Goal: Task Accomplishment & Management: Use online tool/utility

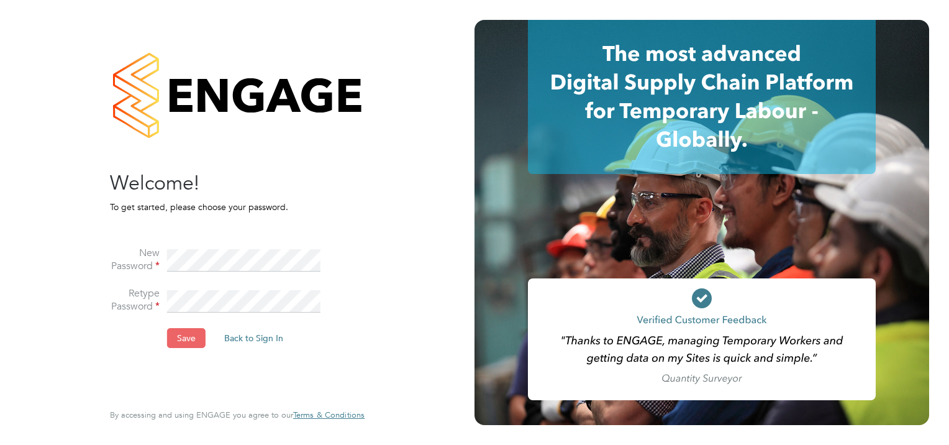
click at [188, 333] on button "Save" at bounding box center [186, 338] width 38 height 20
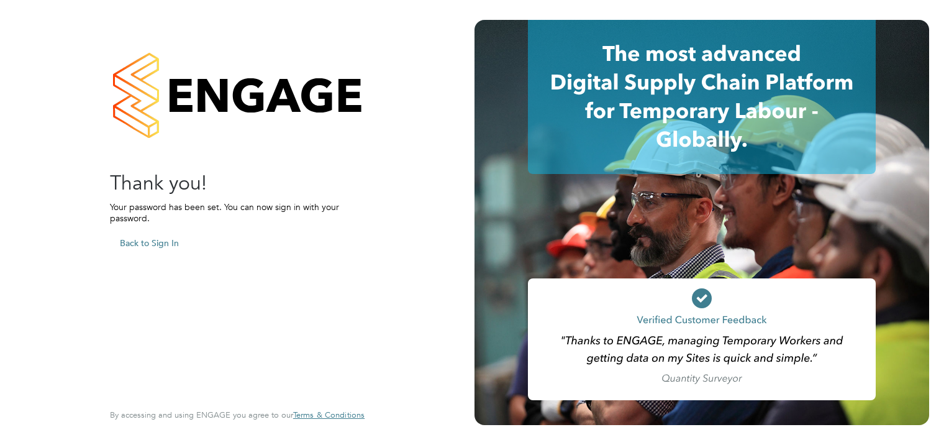
click at [158, 243] on button "Back to Sign In" at bounding box center [149, 243] width 79 height 20
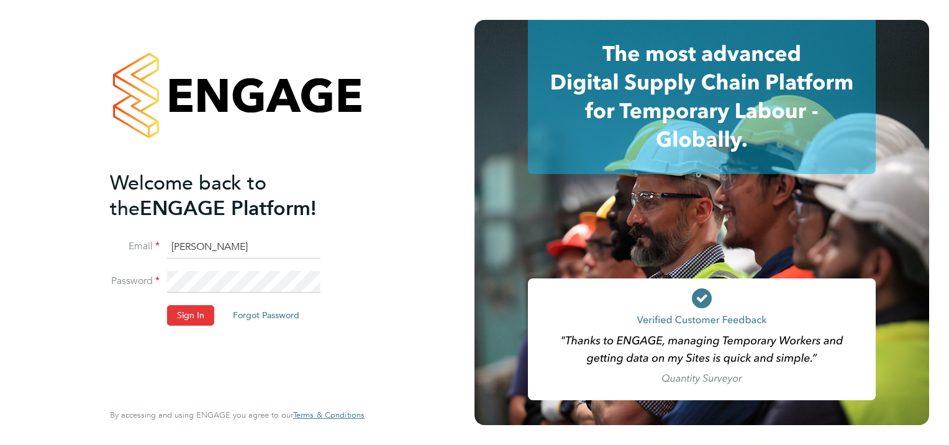
click at [222, 243] on input "[PERSON_NAME]" at bounding box center [243, 247] width 153 height 22
type input "chris.perkins@25nc.co.uk"
click at [189, 313] on button "Sign In" at bounding box center [190, 315] width 47 height 20
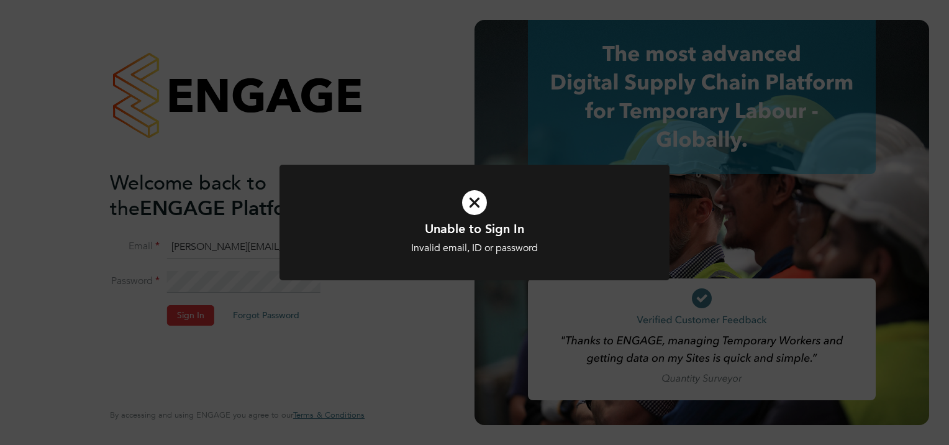
click at [471, 202] on icon at bounding box center [474, 202] width 323 height 48
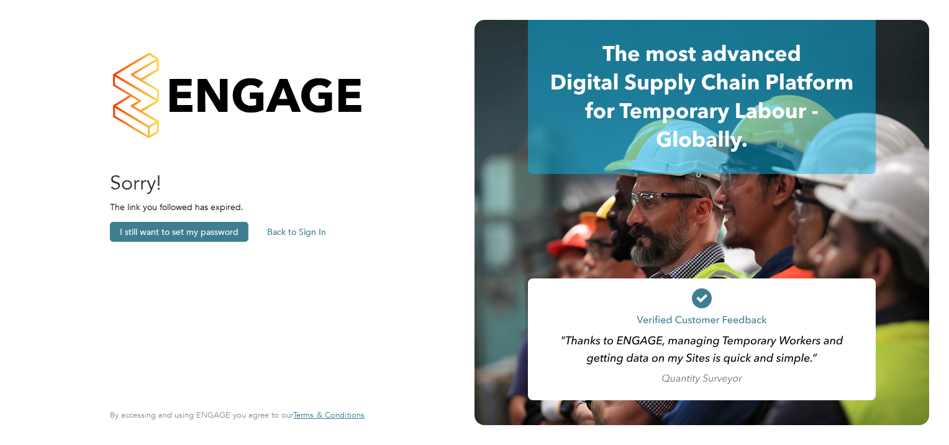
click at [294, 229] on button "Back to Sign In" at bounding box center [296, 232] width 79 height 20
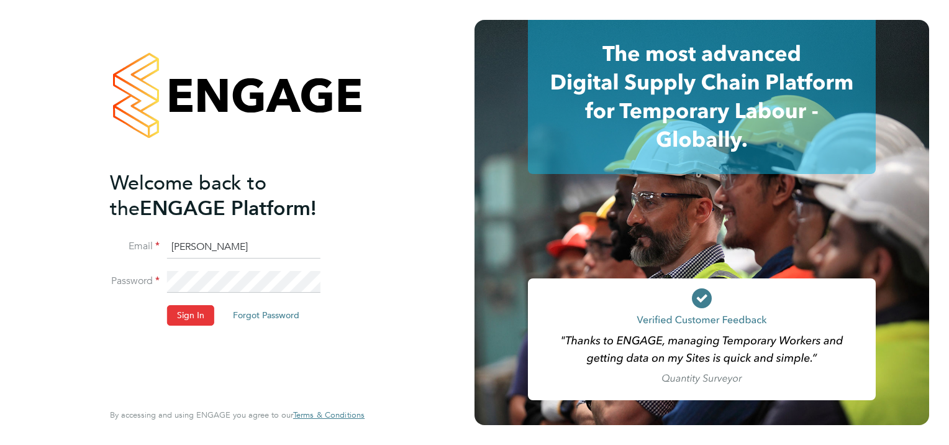
click at [242, 245] on input "[PERSON_NAME]" at bounding box center [243, 247] width 153 height 22
type input "[PERSON_NAME][EMAIL_ADDRESS][PERSON_NAME][DOMAIN_NAME]"
click at [188, 312] on button "Sign In" at bounding box center [190, 315] width 47 height 20
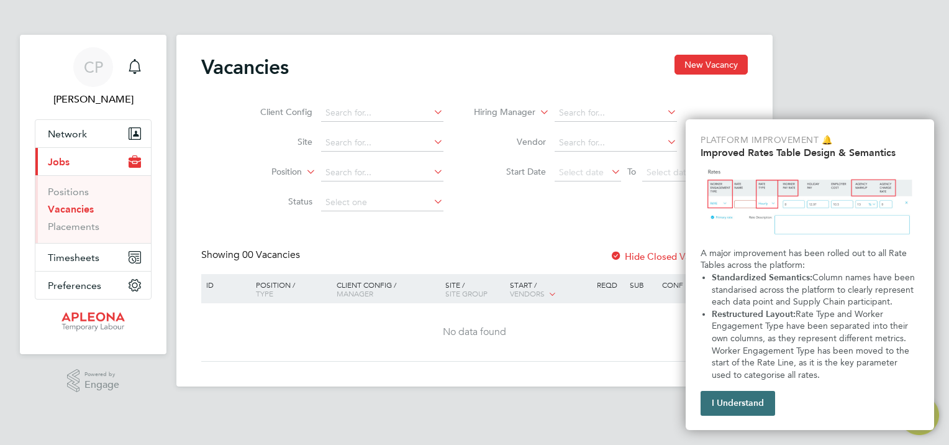
click at [738, 401] on button "I Understand" at bounding box center [737, 403] width 75 height 25
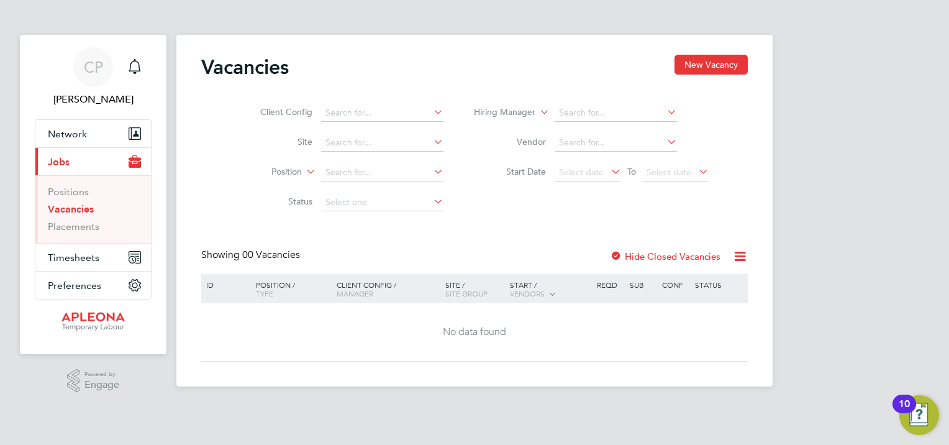
click at [431, 112] on icon at bounding box center [431, 111] width 0 height 17
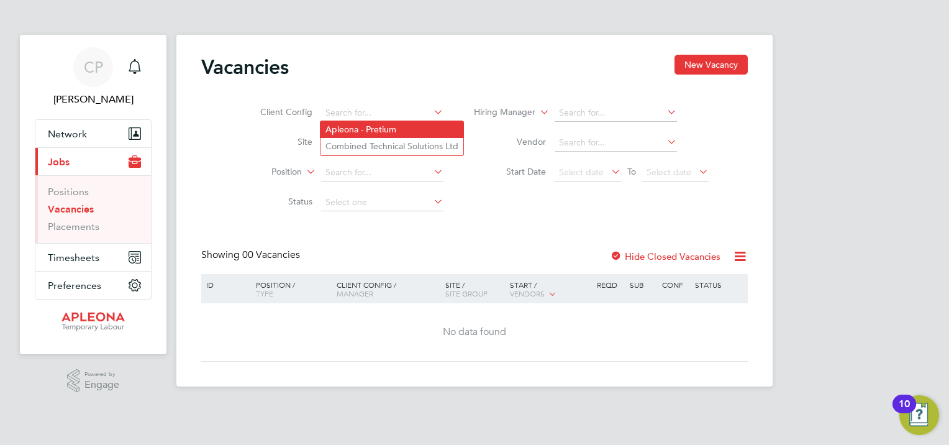
click at [410, 129] on li "Apleona - Pretium" at bounding box center [391, 129] width 143 height 17
type input "Apleona - Pretium"
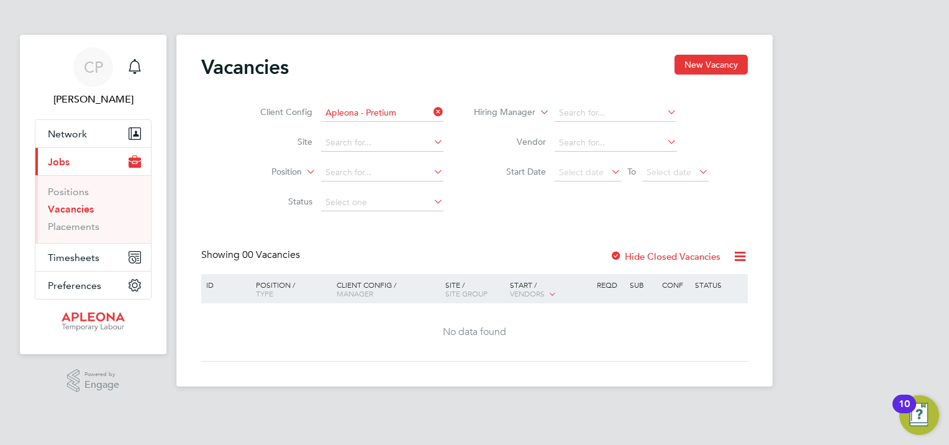
click at [431, 143] on icon at bounding box center [431, 141] width 0 height 17
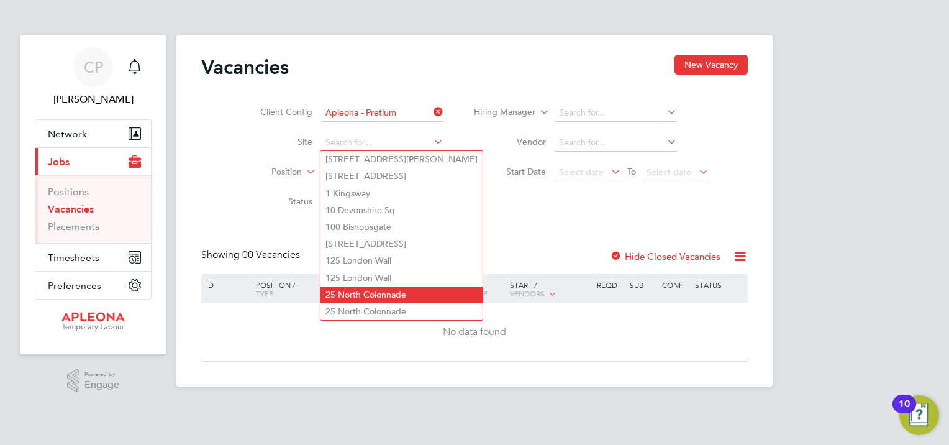
click at [412, 293] on li "25 North Colonnade" at bounding box center [401, 294] width 162 height 17
type input "25 North Colonnade"
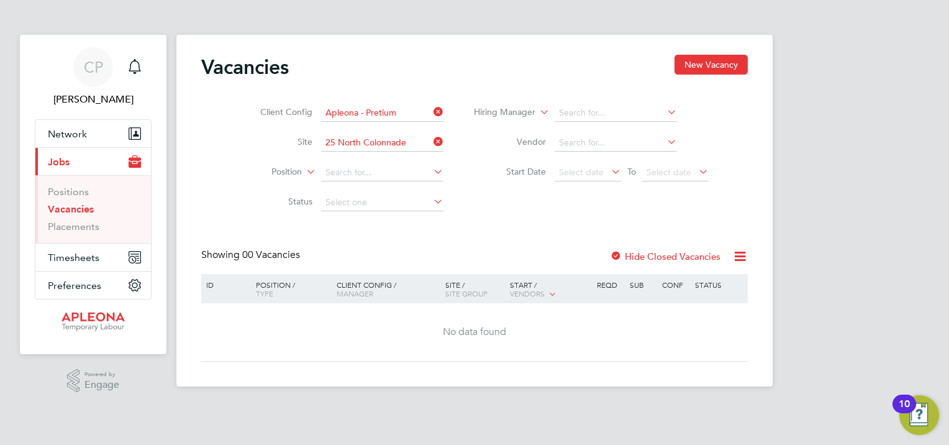
click at [431, 173] on icon at bounding box center [431, 171] width 0 height 17
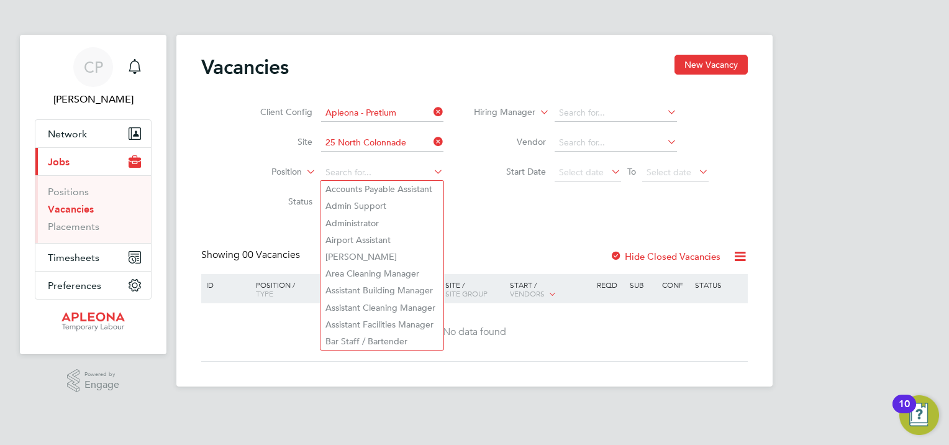
click at [512, 229] on div "Vacancies New Vacancy Client Config Apleona - Pretium Site 25 North Colonnade P…" at bounding box center [474, 208] width 546 height 307
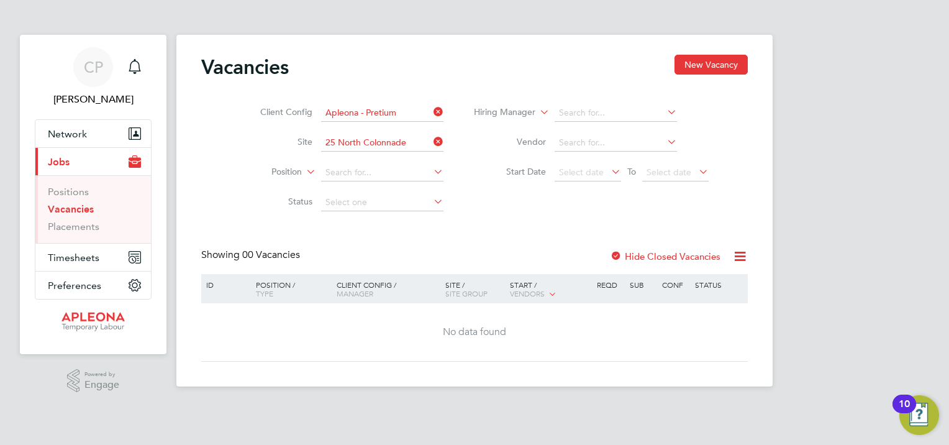
click at [431, 202] on icon at bounding box center [431, 200] width 0 height 17
click at [389, 202] on input at bounding box center [382, 202] width 122 height 17
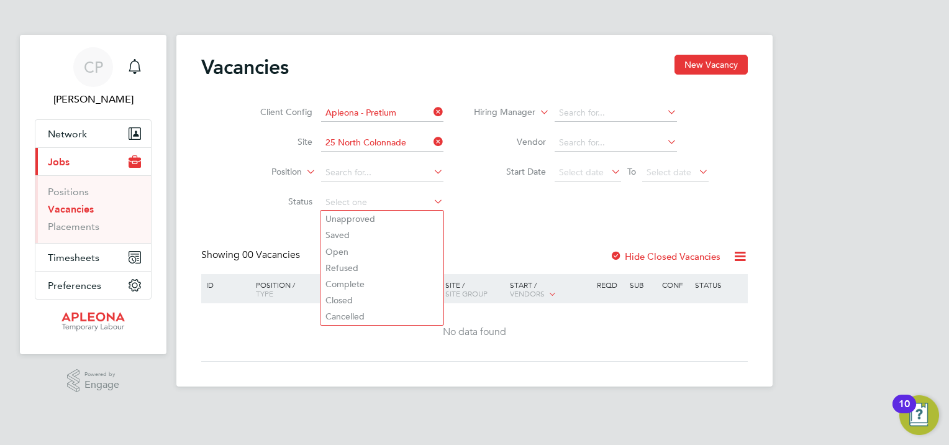
click at [528, 208] on div "Client Config Apleona - Pretium Site 25 North Colonnade Position Status Hiring …" at bounding box center [474, 154] width 546 height 125
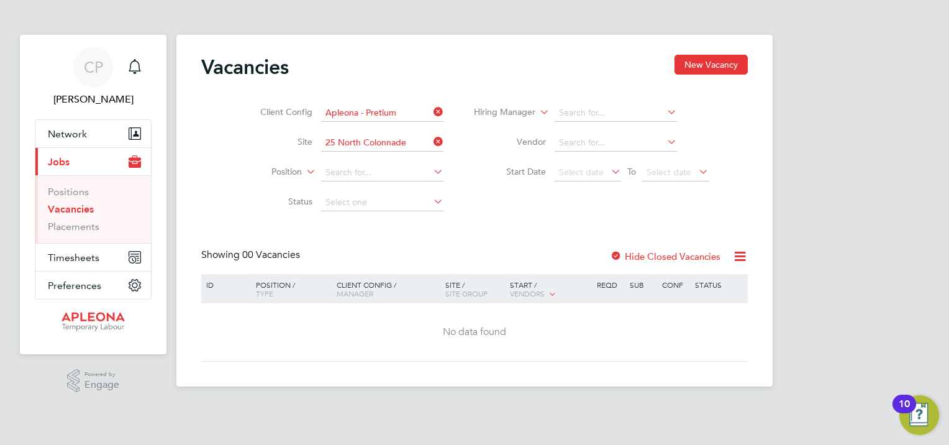
click at [664, 112] on icon at bounding box center [664, 111] width 0 height 17
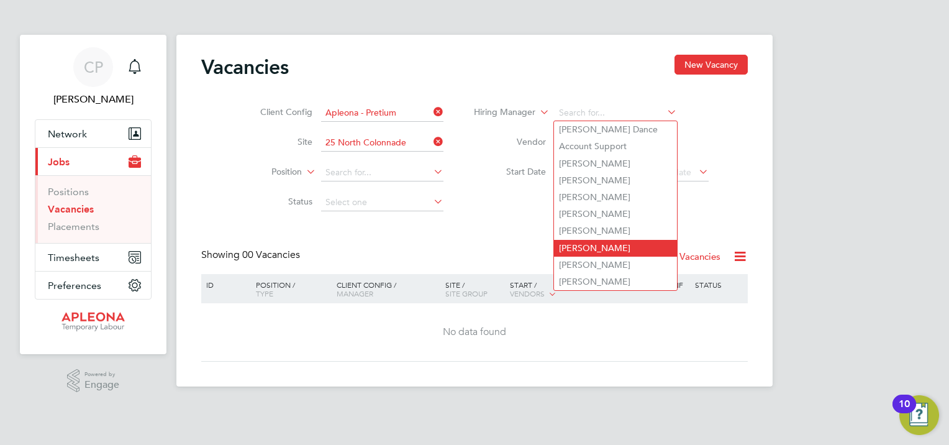
click at [613, 245] on li "Andy Tucker" at bounding box center [615, 248] width 123 height 17
type input "Andy Tucker"
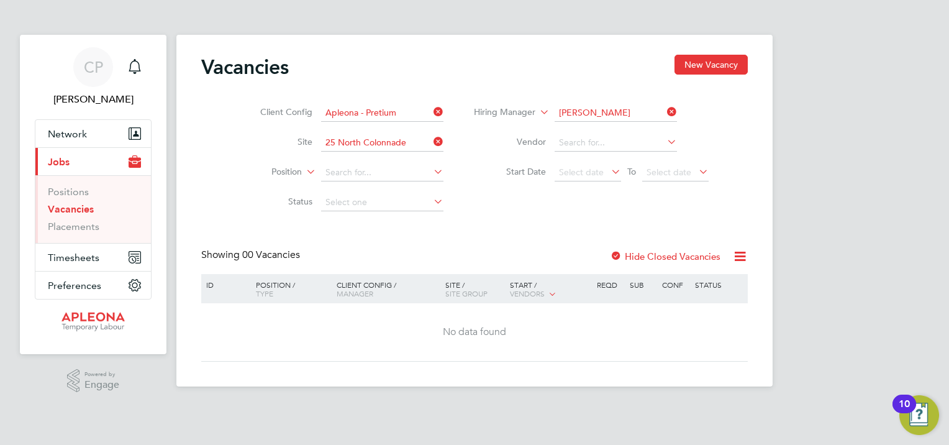
click at [664, 140] on icon at bounding box center [664, 141] width 0 height 17
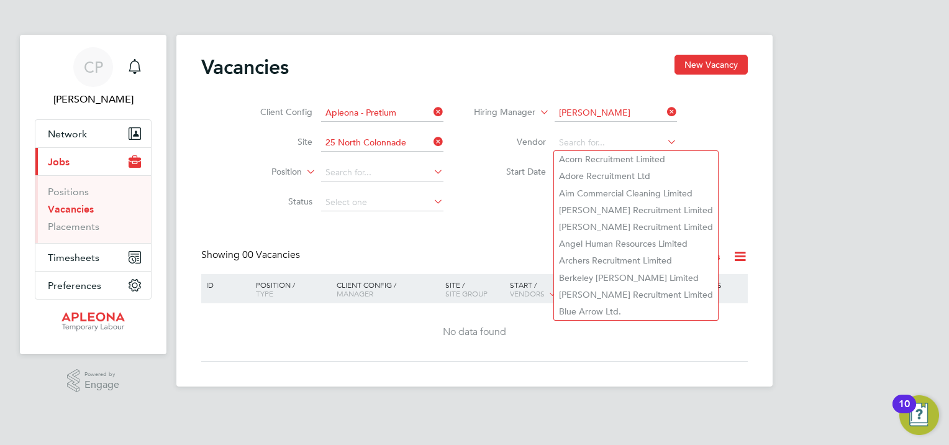
click at [594, 348] on div "No data found" at bounding box center [474, 332] width 543 height 58
